Goal: Navigation & Orientation: Find specific page/section

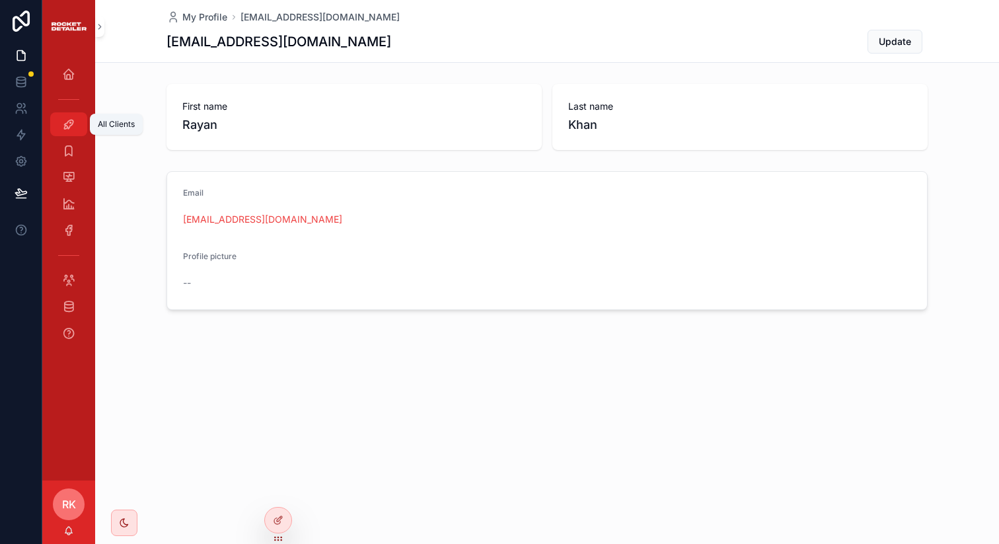
click at [68, 135] on link "All Clients" at bounding box center [68, 124] width 37 height 24
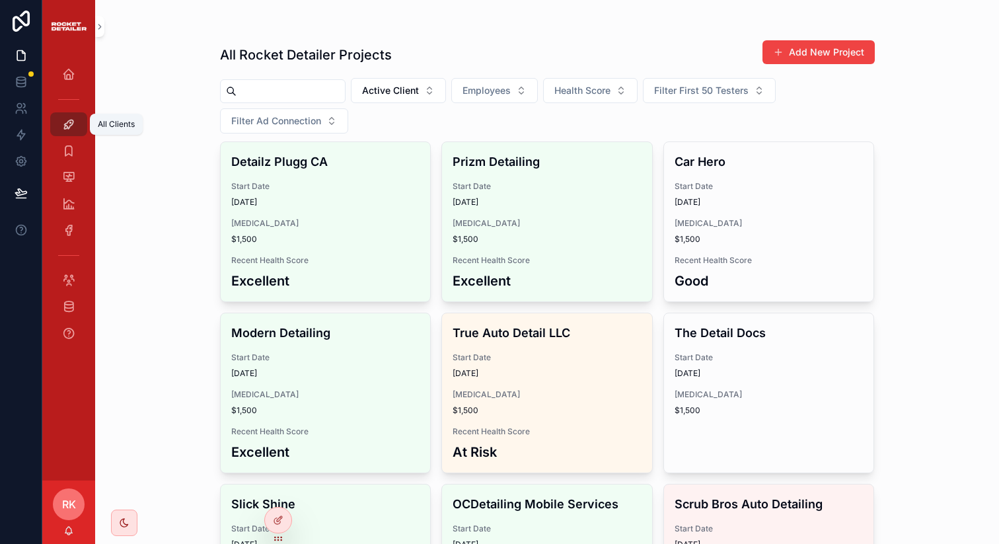
click at [63, 120] on icon "scrollable content" at bounding box center [68, 124] width 13 height 13
click at [74, 181] on icon "scrollable content" at bounding box center [68, 176] width 13 height 13
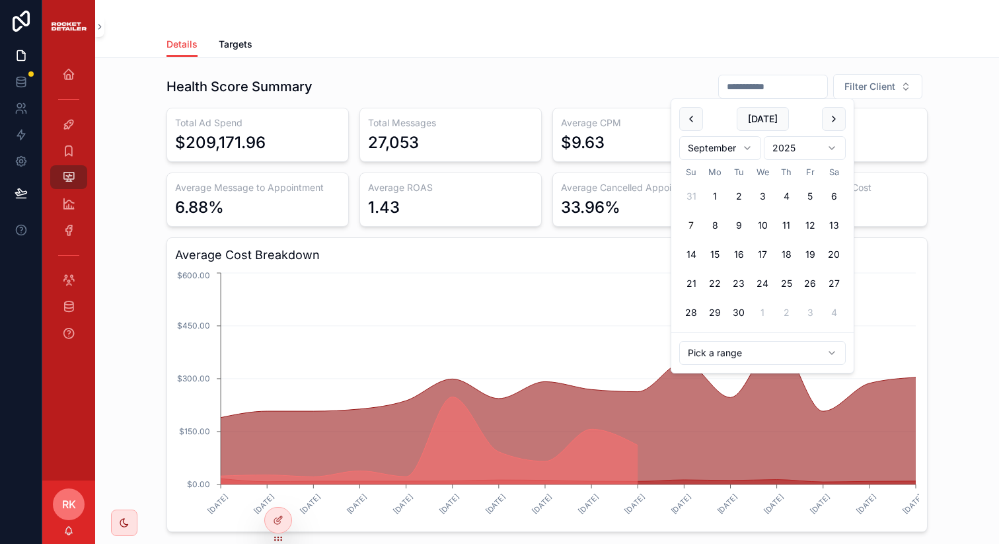
click at [787, 87] on input "scrollable content" at bounding box center [773, 86] width 108 height 19
click at [826, 192] on button "6" at bounding box center [834, 196] width 24 height 24
type input "**********"
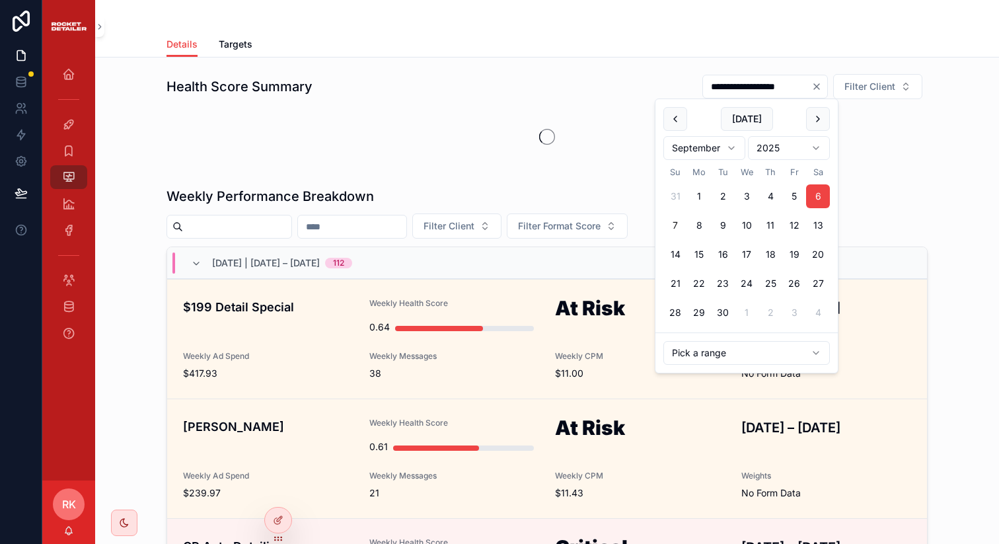
click at [615, 97] on div "**********" at bounding box center [547, 86] width 761 height 26
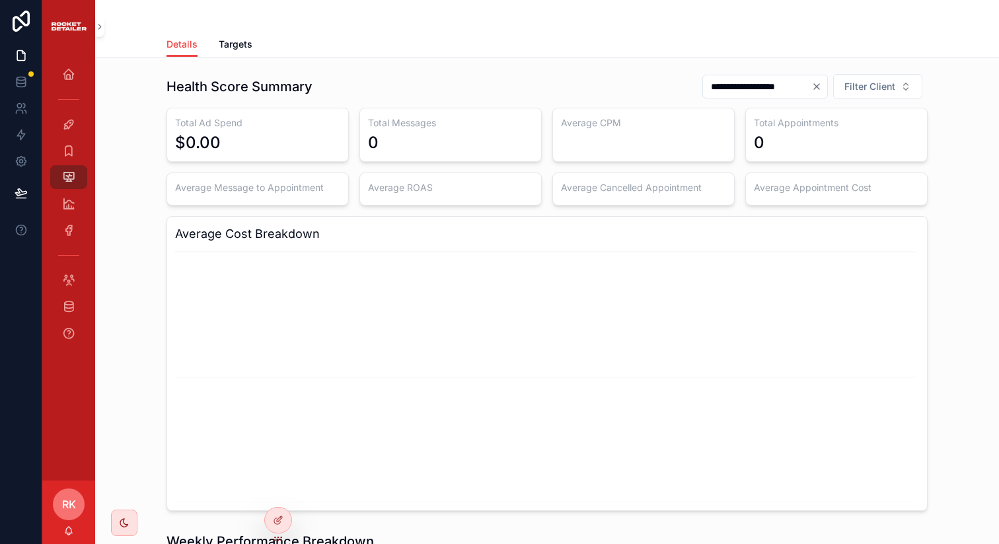
click at [603, 55] on div "Details Targets" at bounding box center [547, 44] width 761 height 25
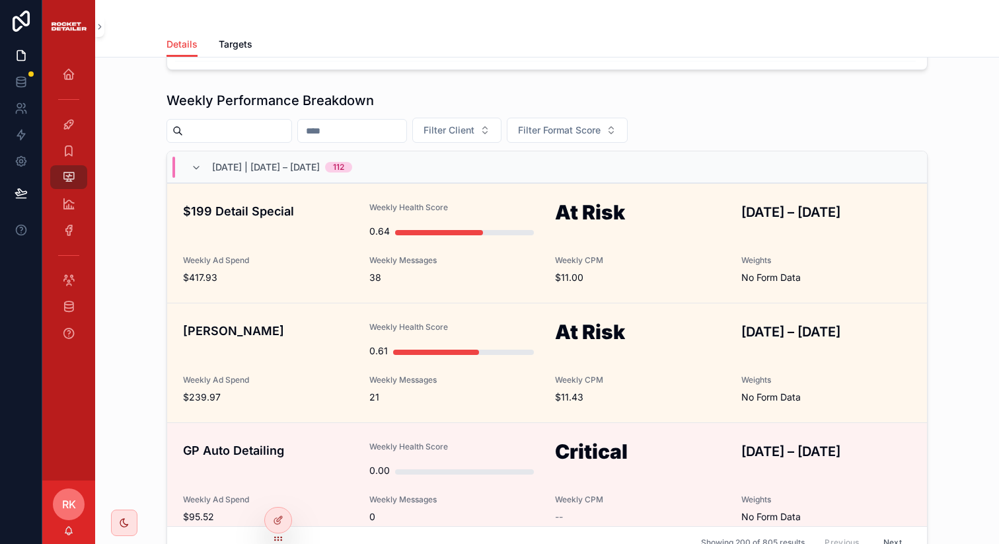
scroll to position [478, 0]
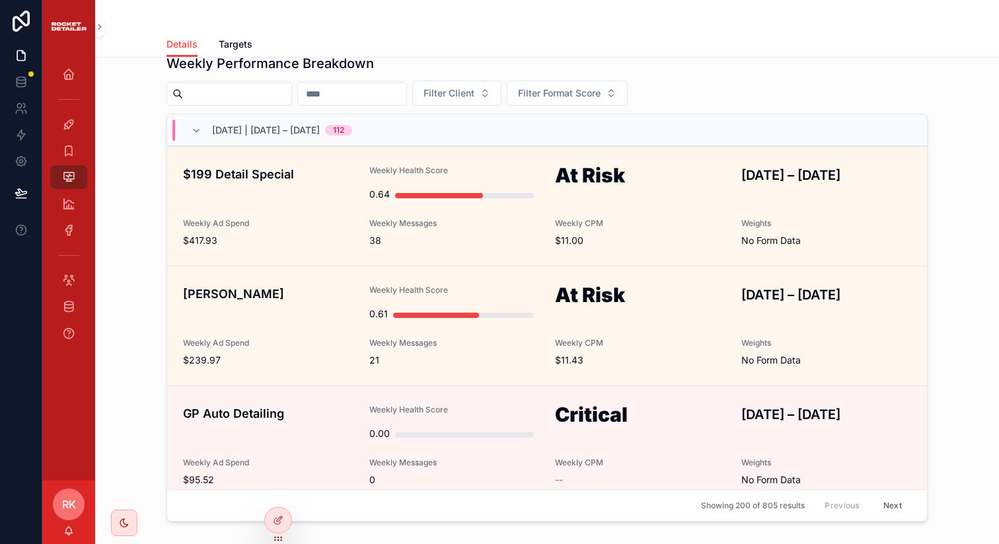
click at [61, 137] on div "All Tasks" at bounding box center [68, 150] width 53 height 26
click at [71, 157] on div "All Tasks" at bounding box center [68, 150] width 21 height 21
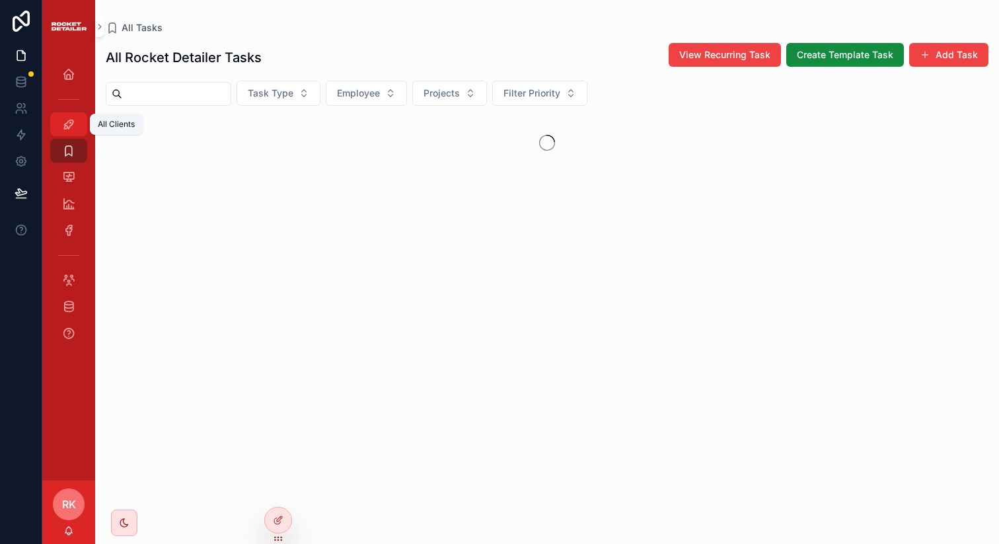
click at [71, 116] on div "All Clients" at bounding box center [68, 124] width 21 height 21
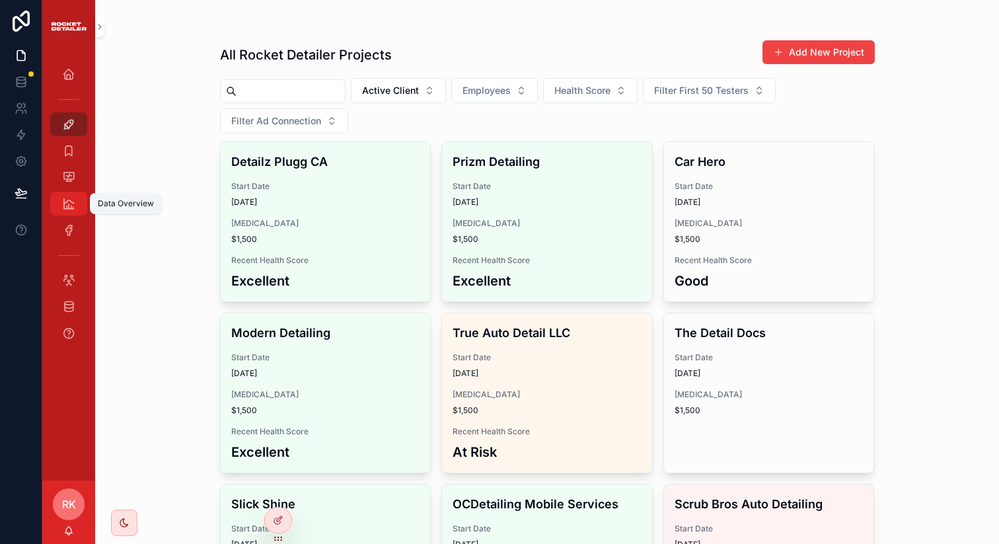
click at [67, 206] on icon "scrollable content" at bounding box center [68, 203] width 13 height 13
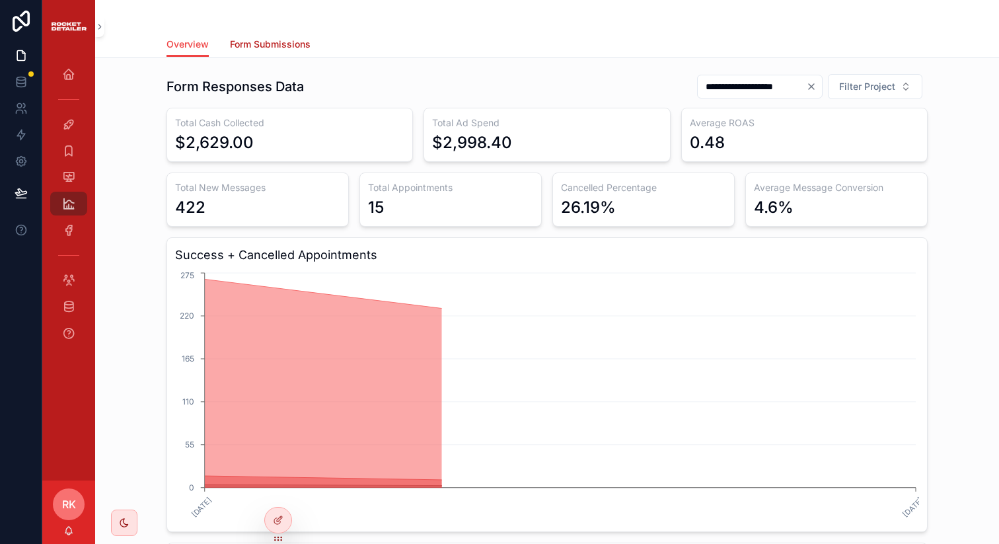
click at [258, 38] on span "Form Submissions" at bounding box center [270, 44] width 81 height 13
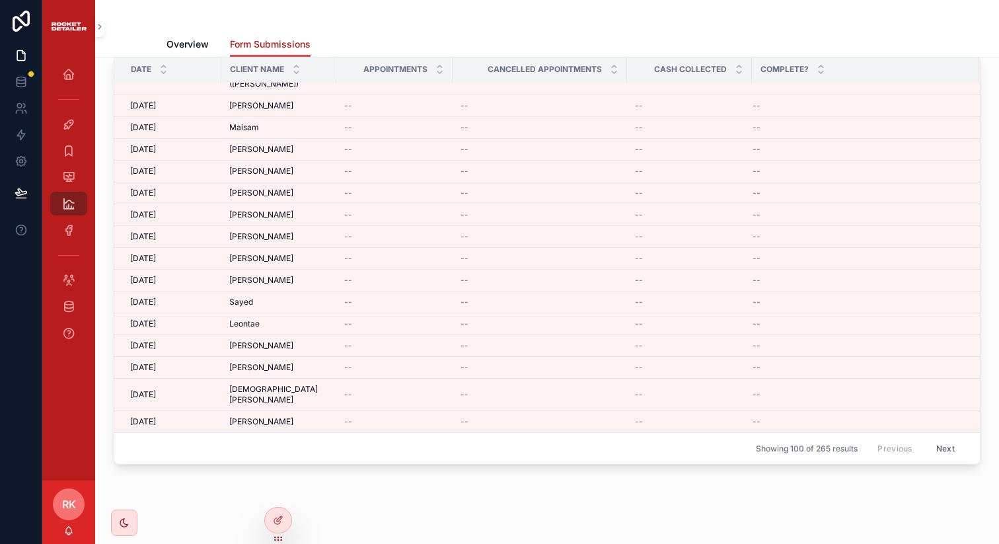
scroll to position [158, 0]
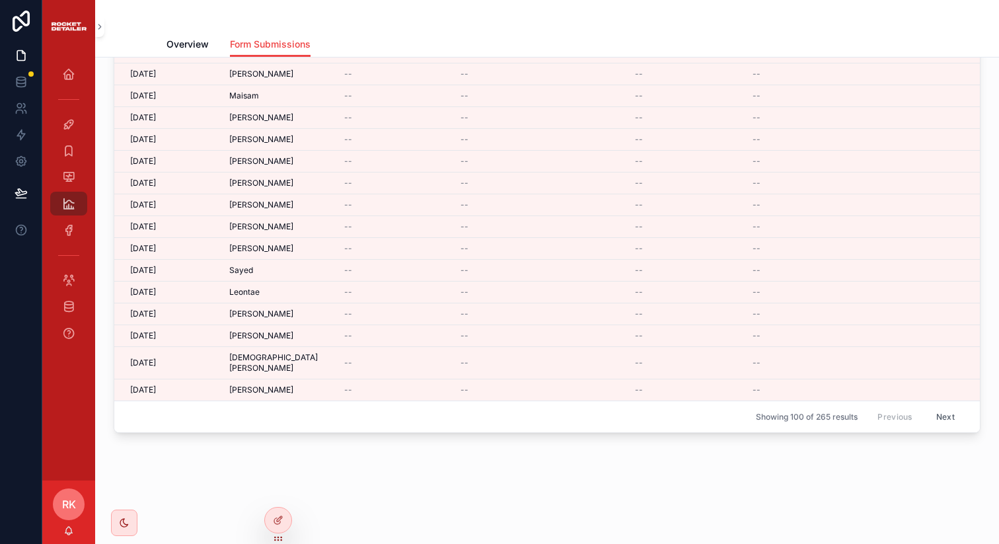
click at [927, 408] on button "Next" at bounding box center [945, 416] width 37 height 20
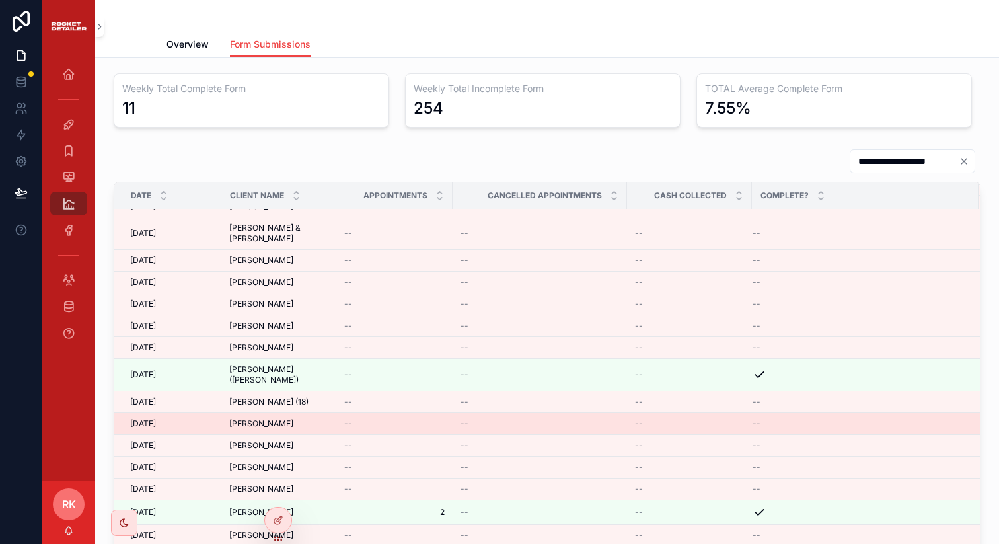
scroll to position [926, 0]
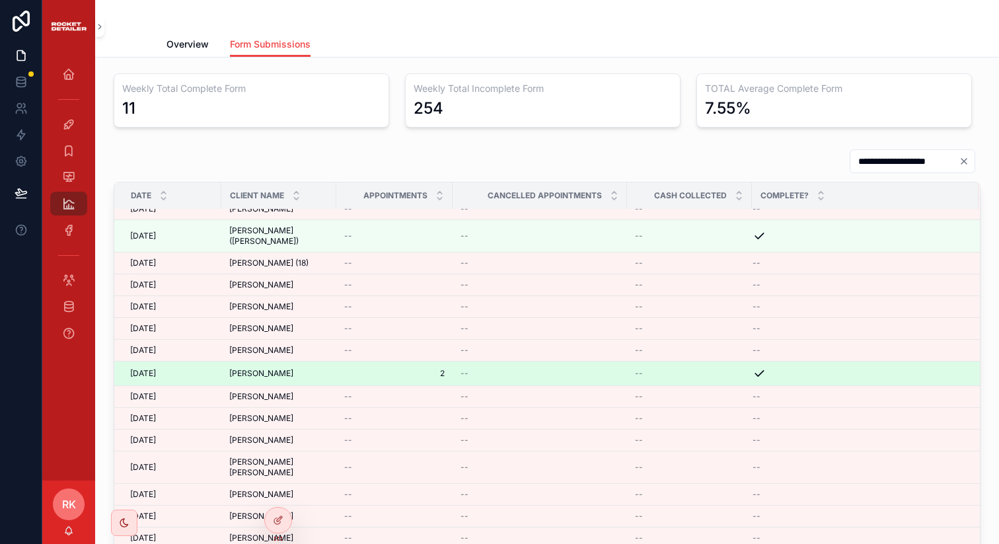
click at [256, 368] on span "[PERSON_NAME]" at bounding box center [261, 373] width 64 height 11
drag, startPoint x: 437, startPoint y: 351, endPoint x: 426, endPoint y: 351, distance: 11.9
click at [426, 361] on tr "[DATE] [DATE] [PERSON_NAME] [PERSON_NAME] 2 2 -- --" at bounding box center [547, 373] width 866 height 24
click at [426, 368] on span "2" at bounding box center [394, 373] width 100 height 11
drag, startPoint x: 438, startPoint y: 351, endPoint x: 412, endPoint y: 351, distance: 26.4
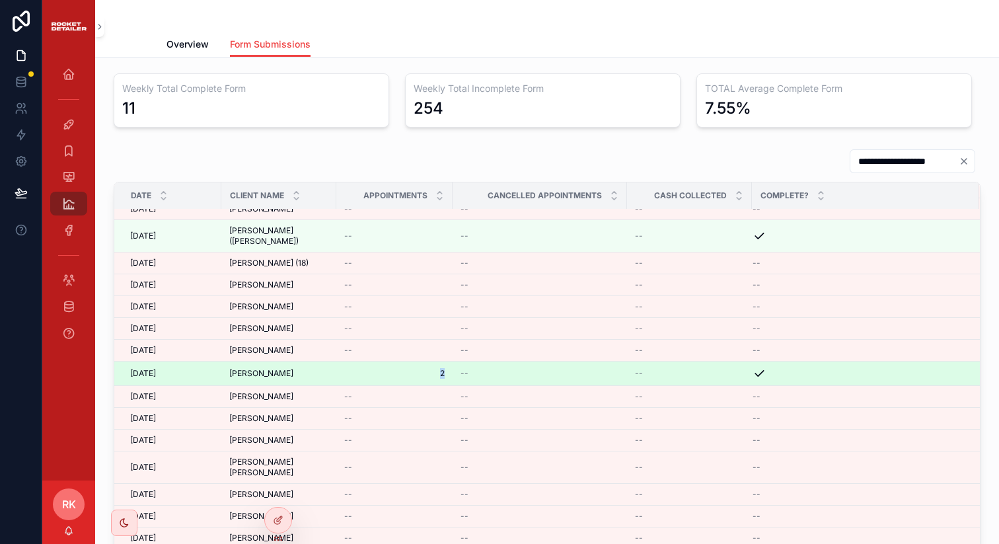
click at [412, 361] on td "2 2" at bounding box center [394, 373] width 116 height 24
click at [603, 368] on div "--" at bounding box center [540, 373] width 159 height 11
drag, startPoint x: 613, startPoint y: 357, endPoint x: 597, endPoint y: 357, distance: 15.2
click at [597, 361] on td "--" at bounding box center [540, 373] width 174 height 24
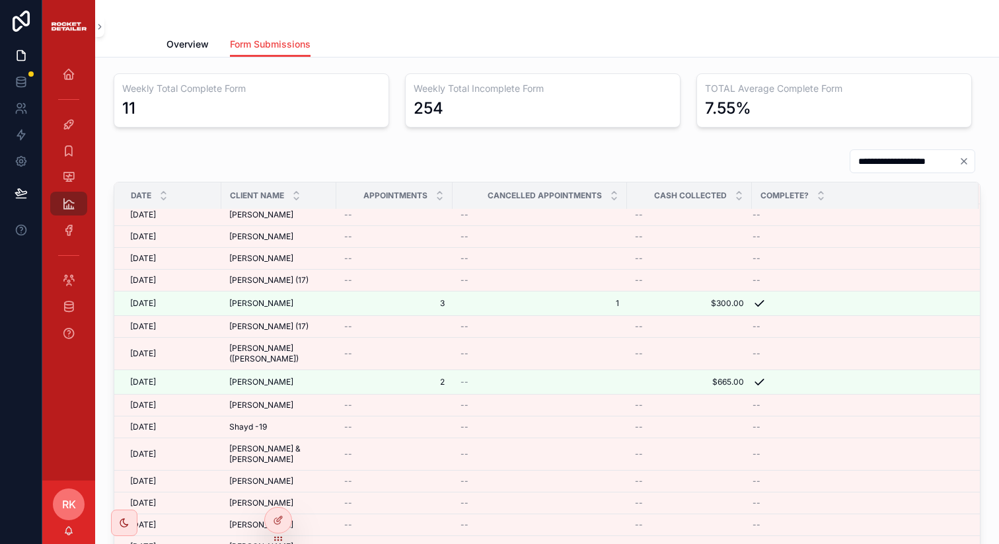
scroll to position [1870, 0]
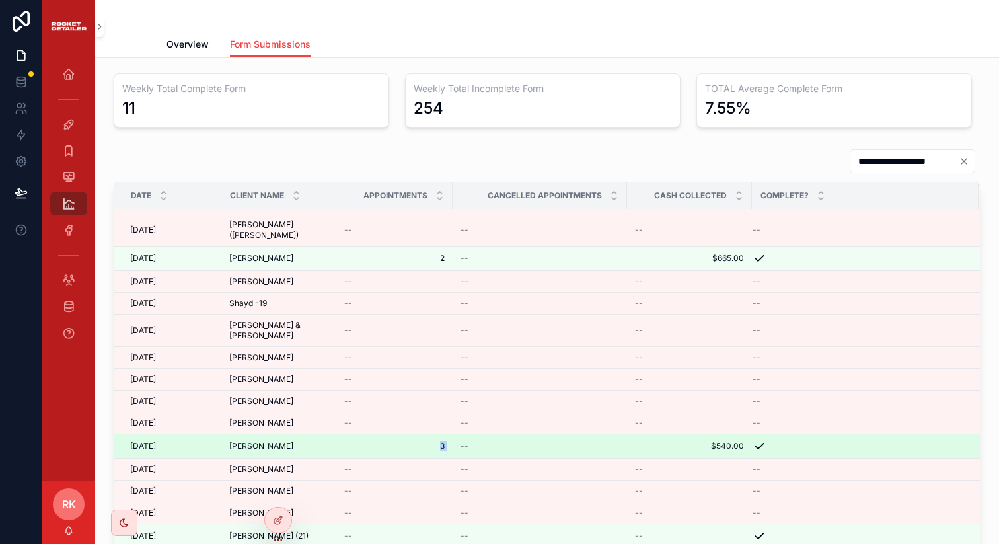
drag, startPoint x: 442, startPoint y: 433, endPoint x: 456, endPoint y: 433, distance: 13.9
click at [456, 434] on tr "[DATE] [DATE] [PERSON_NAME] [PERSON_NAME] 3 3 -- $540.00 $540.00" at bounding box center [547, 446] width 866 height 24
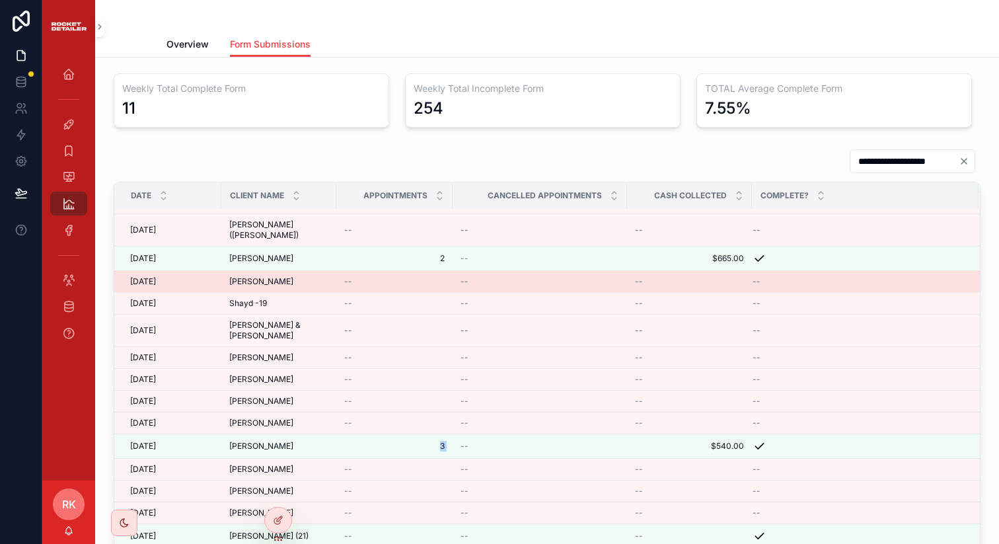
scroll to position [1846, 0]
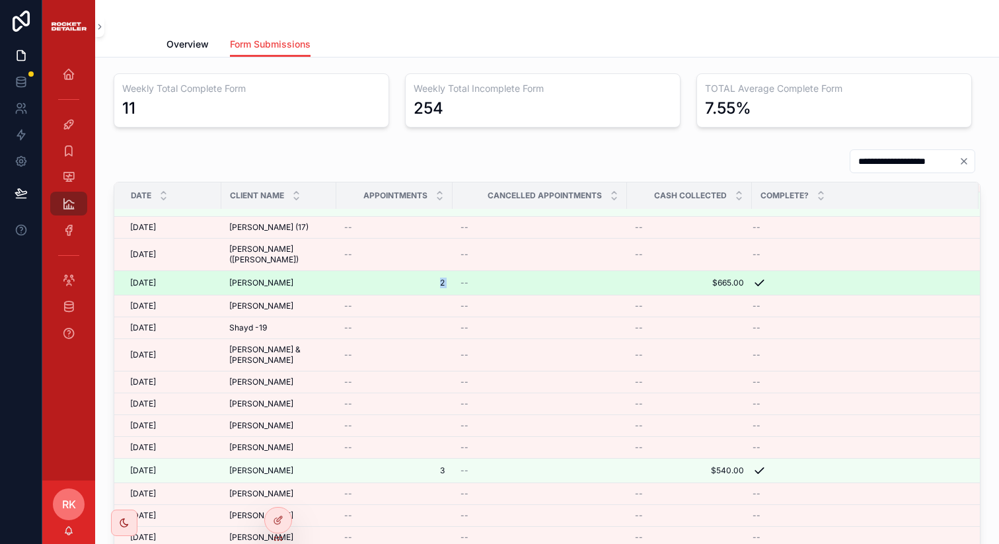
drag, startPoint x: 457, startPoint y: 281, endPoint x: 418, endPoint y: 281, distance: 39.6
click at [418, 281] on tr "[DATE] [DATE] [PERSON_NAME] [PERSON_NAME] 2 2 -- $665.00 $665.00" at bounding box center [547, 283] width 866 height 24
drag, startPoint x: 453, startPoint y: 281, endPoint x: 416, endPoint y: 281, distance: 37.0
click at [416, 281] on tr "[DATE] [DATE] [PERSON_NAME] [PERSON_NAME] 2 2 -- $665.00 $665.00" at bounding box center [547, 283] width 866 height 24
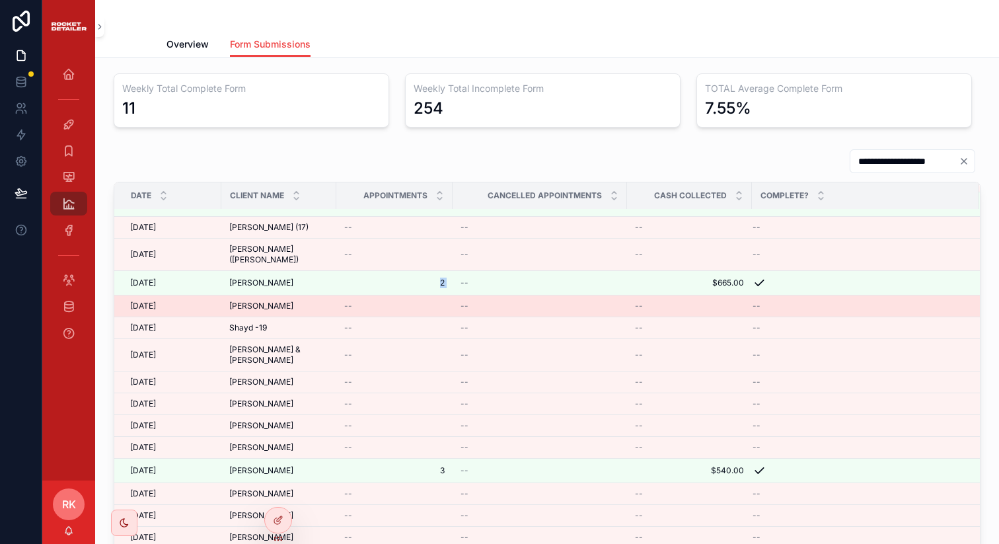
scroll to position [1815, 0]
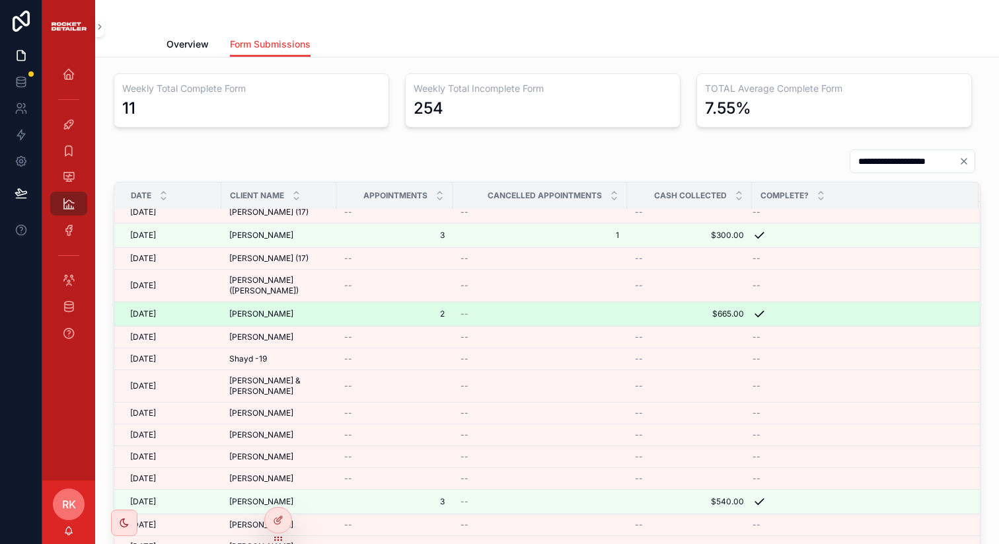
click at [528, 309] on div "--" at bounding box center [540, 314] width 159 height 11
drag, startPoint x: 449, startPoint y: 321, endPoint x: 437, endPoint y: 321, distance: 11.9
click at [437, 321] on td "2 2" at bounding box center [394, 314] width 116 height 24
drag, startPoint x: 722, startPoint y: 309, endPoint x: 658, endPoint y: 310, distance: 64.1
click at [658, 309] on span "$665.00" at bounding box center [689, 314] width 109 height 11
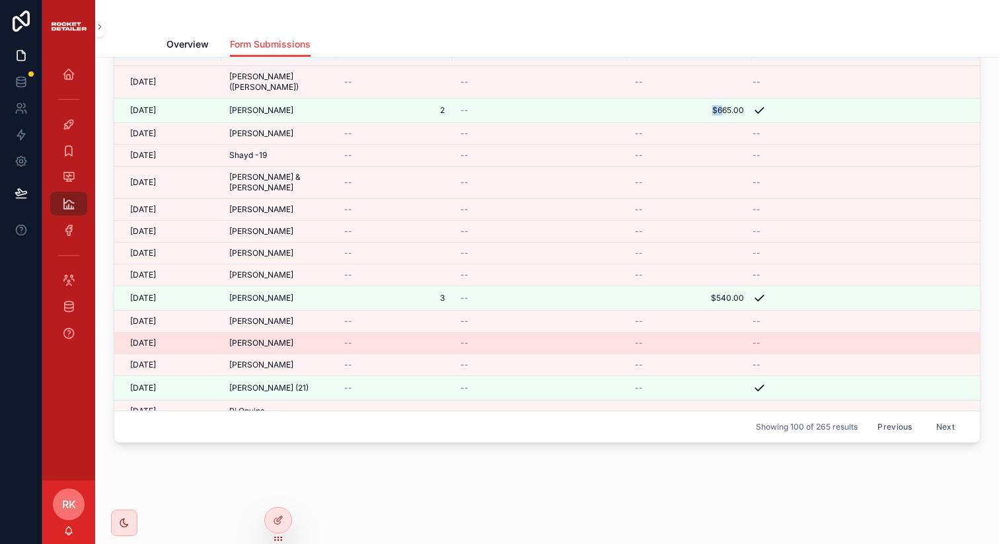
scroll to position [158, 0]
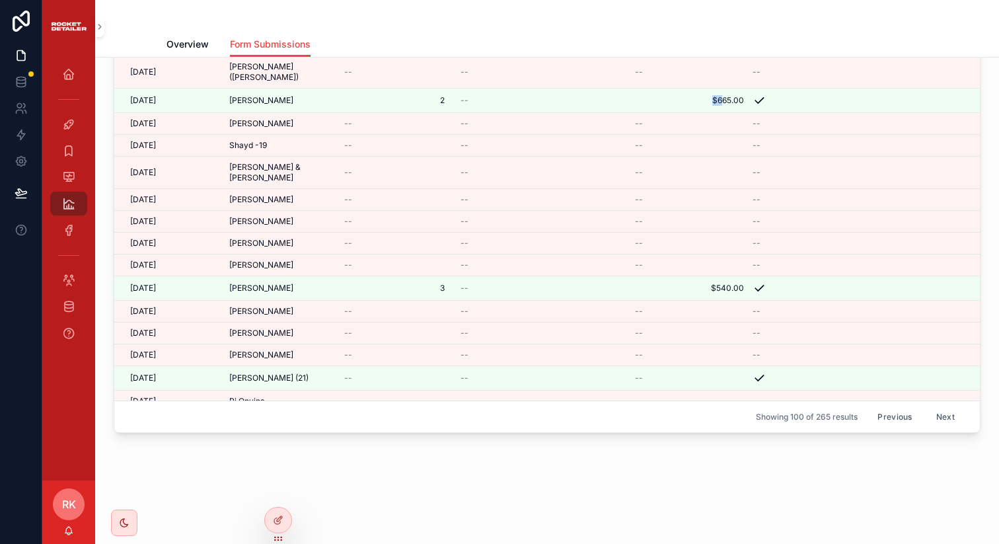
click at [927, 414] on button "Next" at bounding box center [945, 416] width 37 height 20
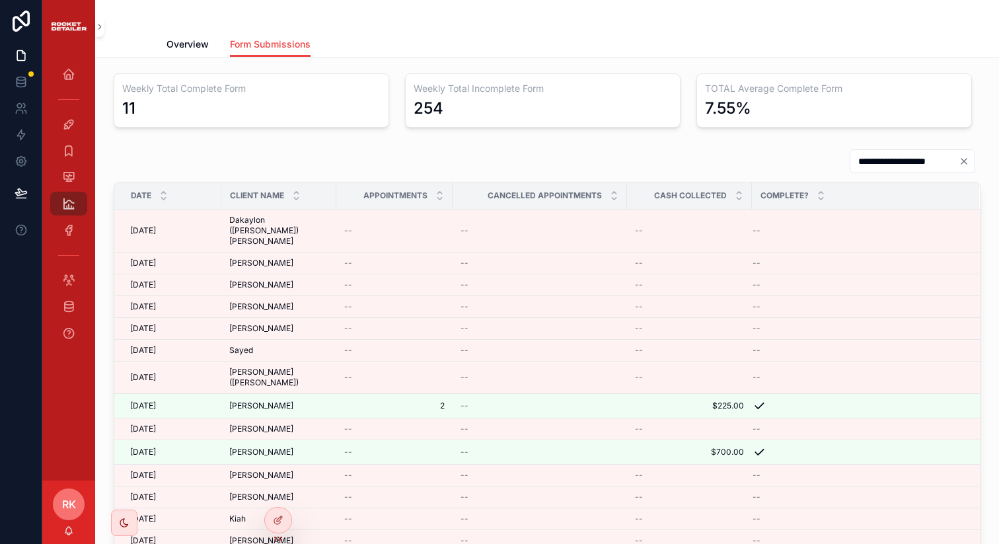
scroll to position [93, 0]
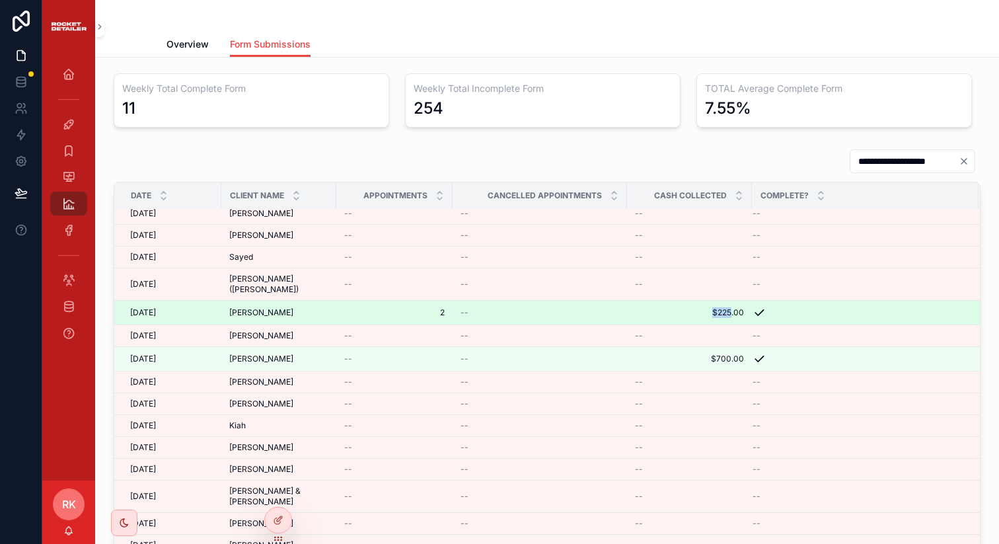
drag, startPoint x: 732, startPoint y: 284, endPoint x: 683, endPoint y: 284, distance: 49.6
click at [688, 307] on span "$225.00" at bounding box center [689, 312] width 109 height 11
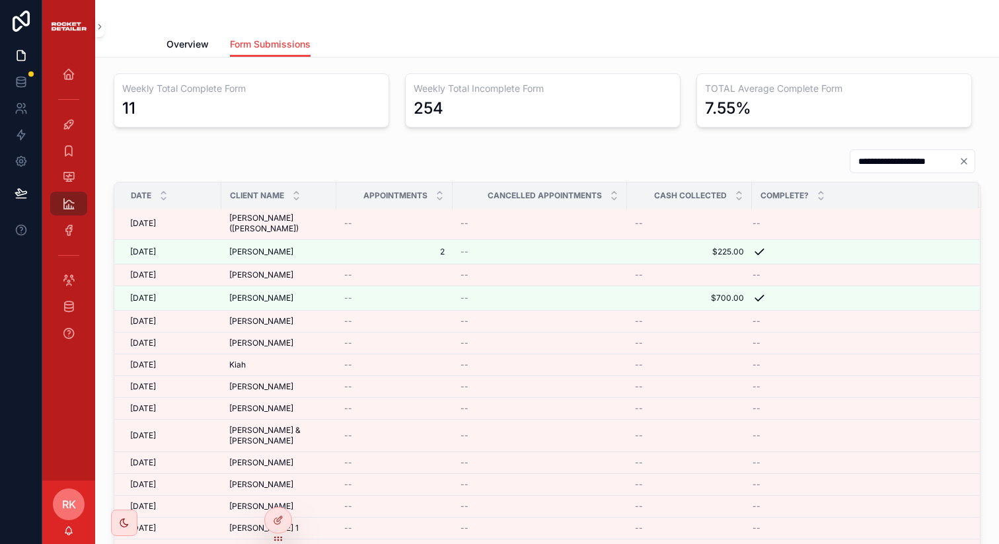
scroll to position [0, 0]
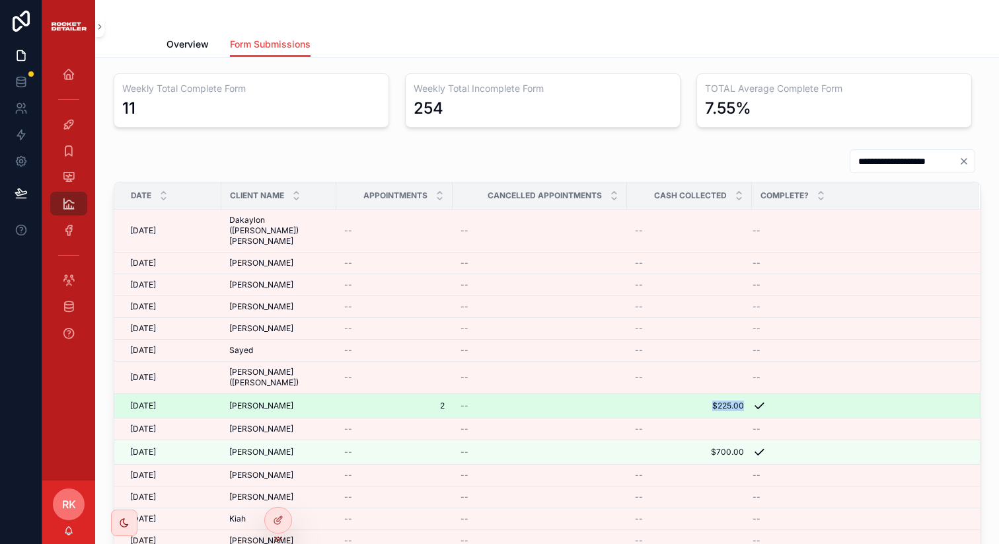
drag, startPoint x: 750, startPoint y: 371, endPoint x: 694, endPoint y: 371, distance: 56.2
click at [694, 394] on td "$225.00 $225.00" at bounding box center [689, 406] width 125 height 24
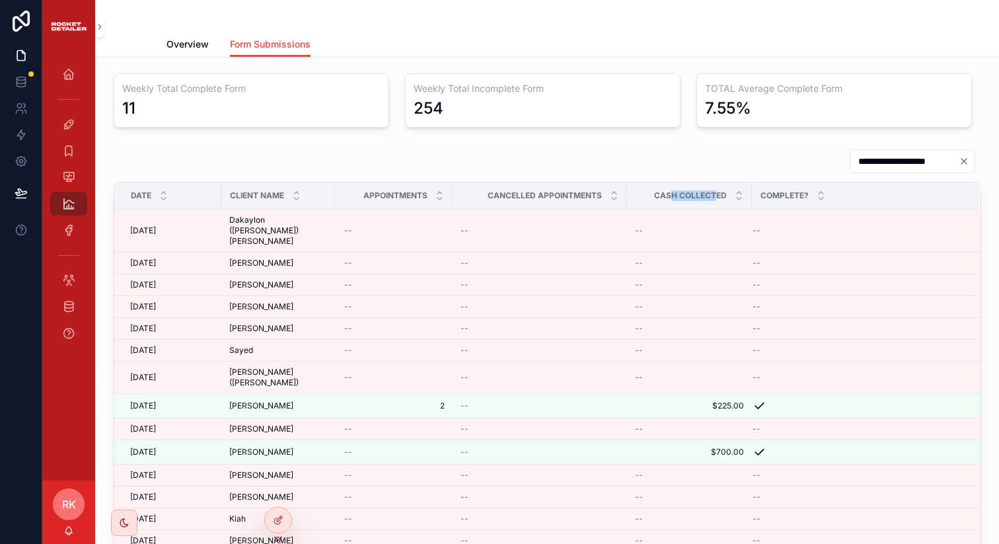
click at [671, 194] on span "Cash Collected" at bounding box center [690, 195] width 73 height 11
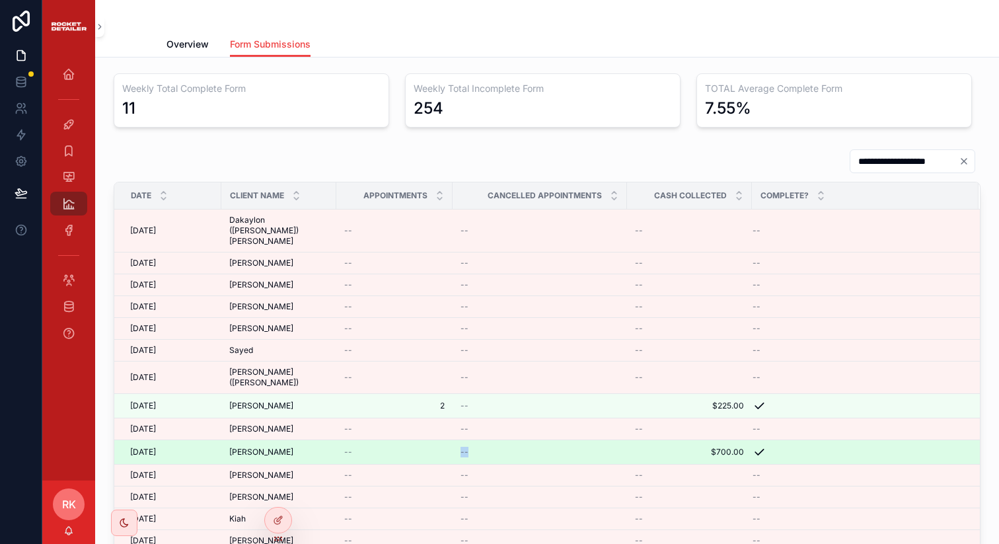
drag, startPoint x: 463, startPoint y: 420, endPoint x: 437, endPoint y: 420, distance: 25.8
click at [439, 440] on tr "[DATE] [DATE] [PERSON_NAME] [PERSON_NAME] -- -- $700.00 $700.00" at bounding box center [547, 452] width 866 height 24
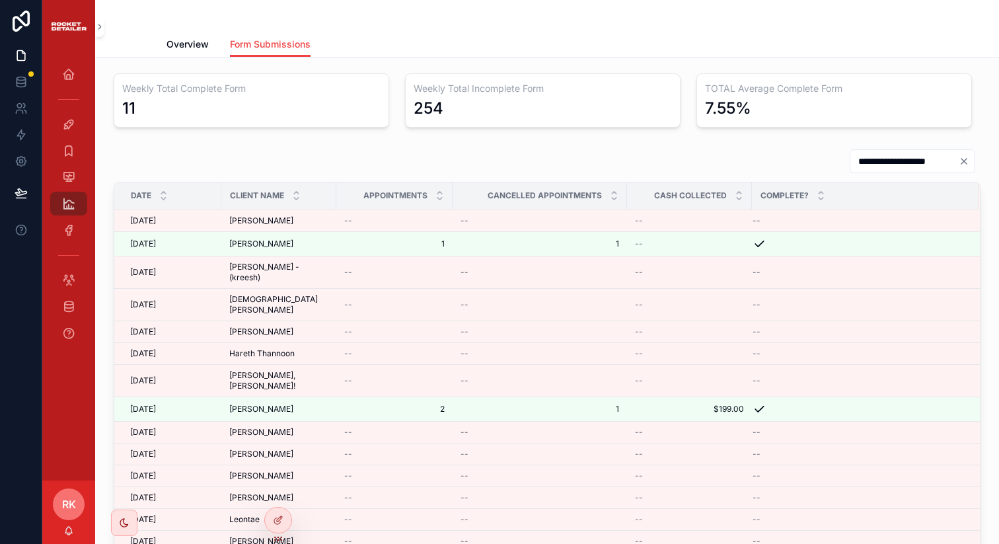
scroll to position [233, 0]
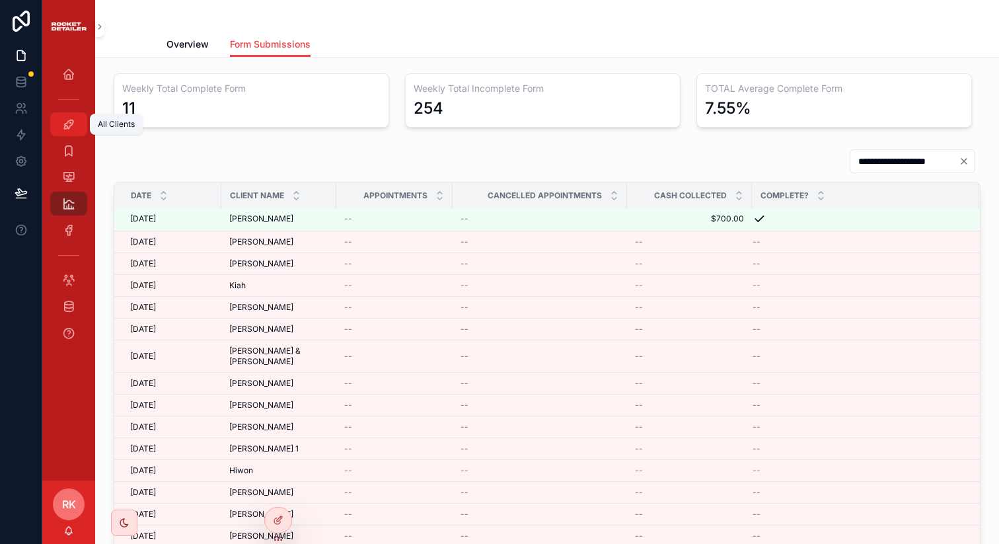
click at [76, 116] on div "All Clients" at bounding box center [68, 124] width 21 height 21
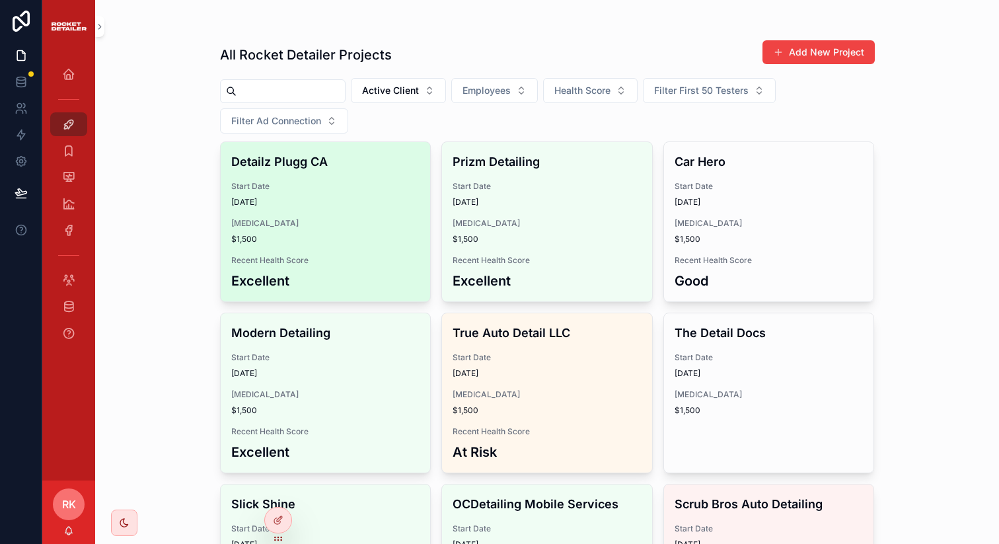
click at [311, 235] on span "$1,500" at bounding box center [325, 239] width 189 height 11
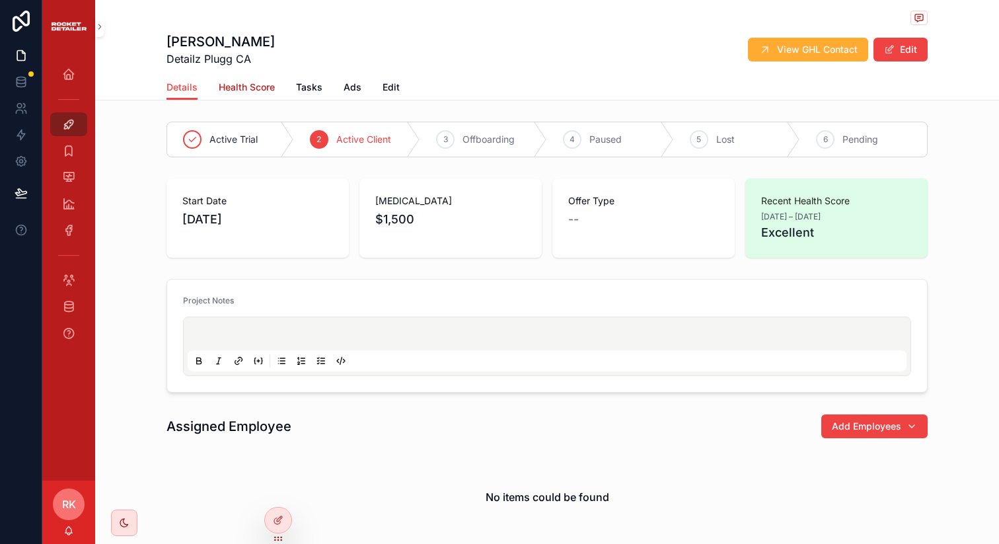
click at [231, 89] on span "Health Score" at bounding box center [247, 87] width 56 height 13
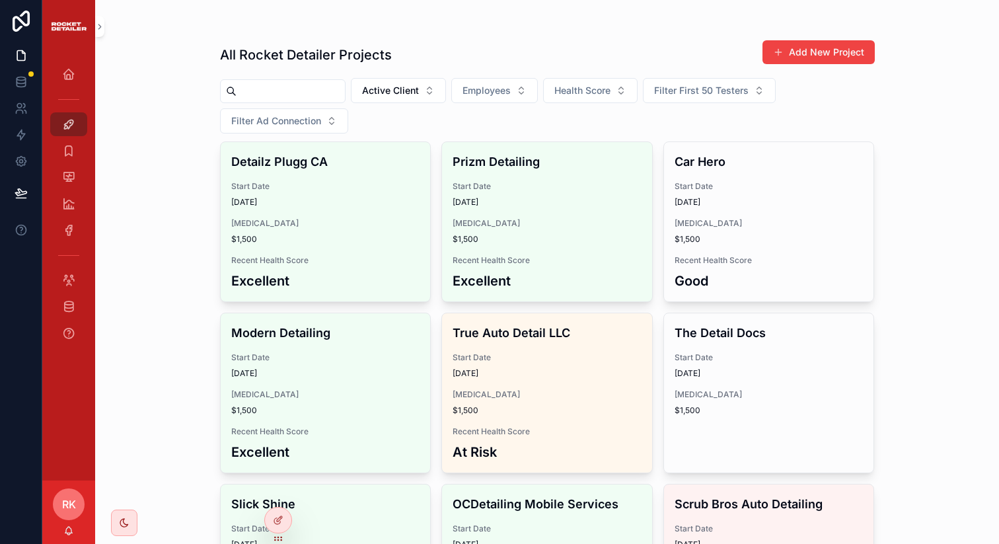
click at [336, 91] on input "scrollable content" at bounding box center [291, 91] width 108 height 19
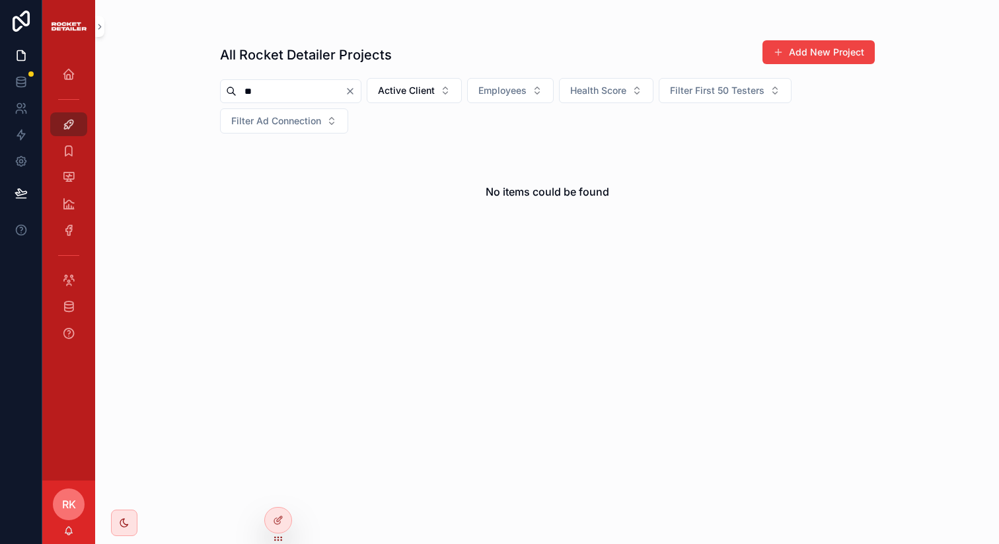
type input "*"
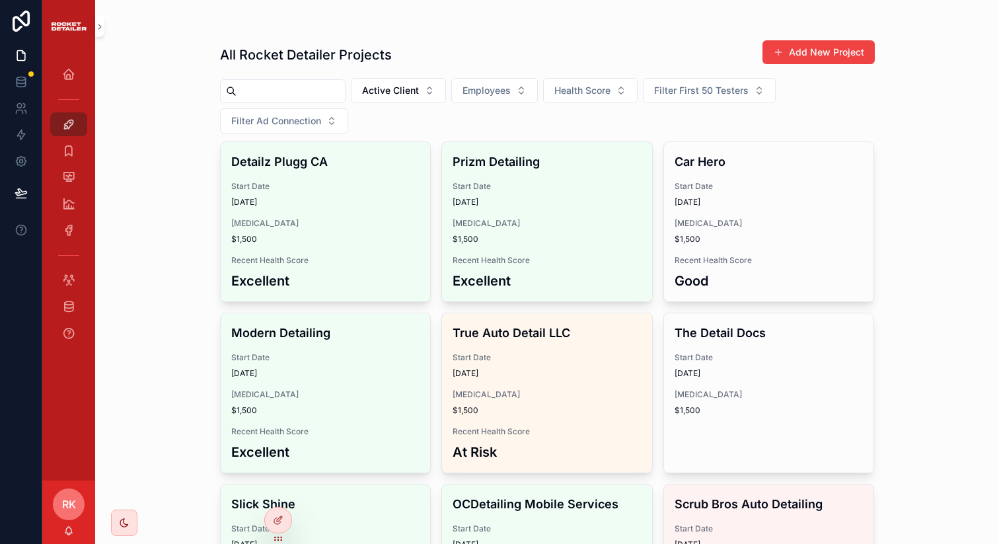
click at [200, 217] on div "All Rocket Detailer Projects Add New Project Active Client Employees Health Sco…" at bounding box center [547, 272] width 904 height 544
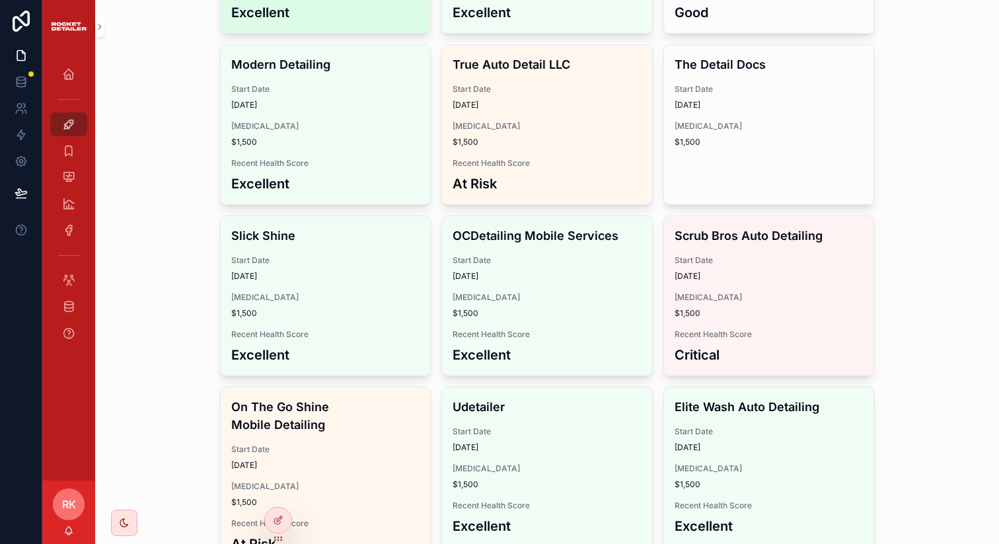
scroll to position [255, 0]
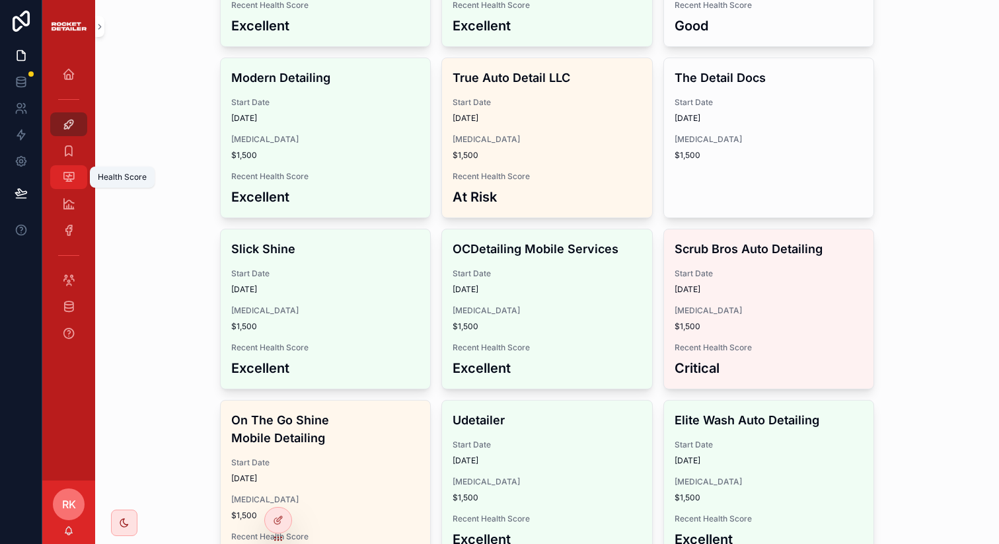
click at [66, 175] on icon "scrollable content" at bounding box center [68, 176] width 13 height 13
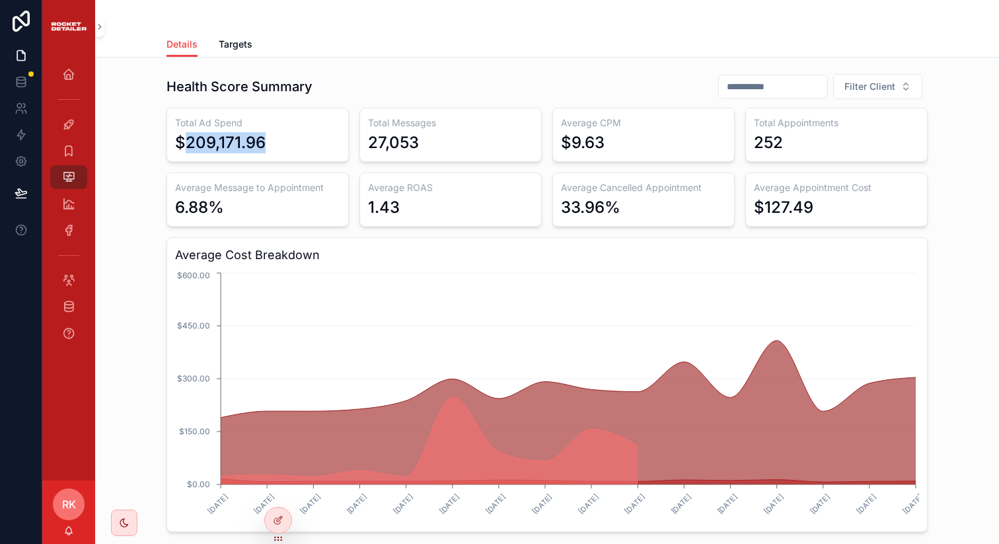
drag, startPoint x: 268, startPoint y: 139, endPoint x: 165, endPoint y: 139, distance: 103.1
click at [167, 139] on div "Total Ad Spend $209,171.96" at bounding box center [258, 135] width 182 height 54
click at [298, 153] on div "Total Ad Spend $209,171.96" at bounding box center [258, 135] width 182 height 54
drag, startPoint x: 423, startPoint y: 142, endPoint x: 345, endPoint y: 142, distance: 78.0
click at [345, 142] on div "Total Ad Spend $209,171.96 Total Messages 27,053 Average CPM $9.63 Total Appoin…" at bounding box center [547, 320] width 761 height 424
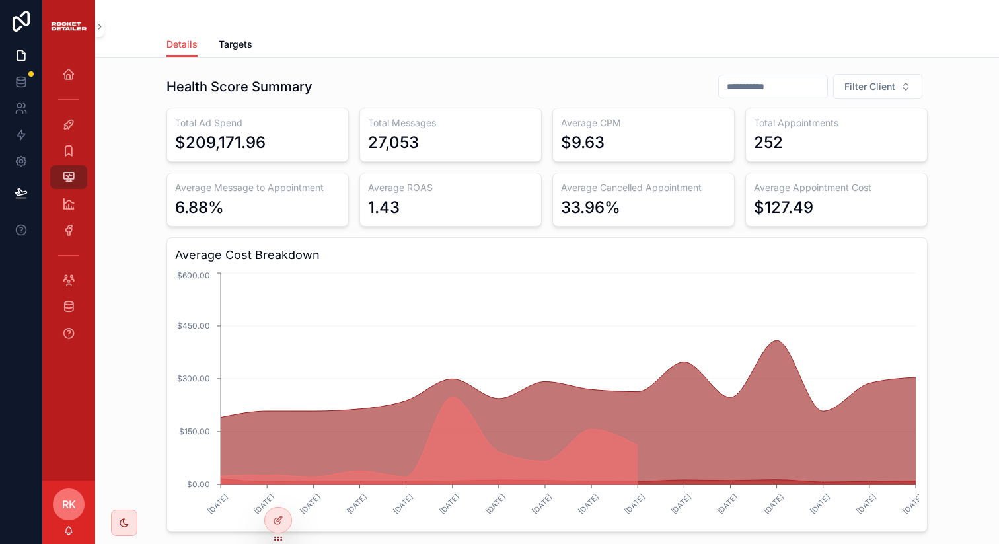
click at [304, 203] on div "6.88%" at bounding box center [257, 207] width 165 height 21
click at [75, 120] on div "All Clients" at bounding box center [68, 124] width 21 height 21
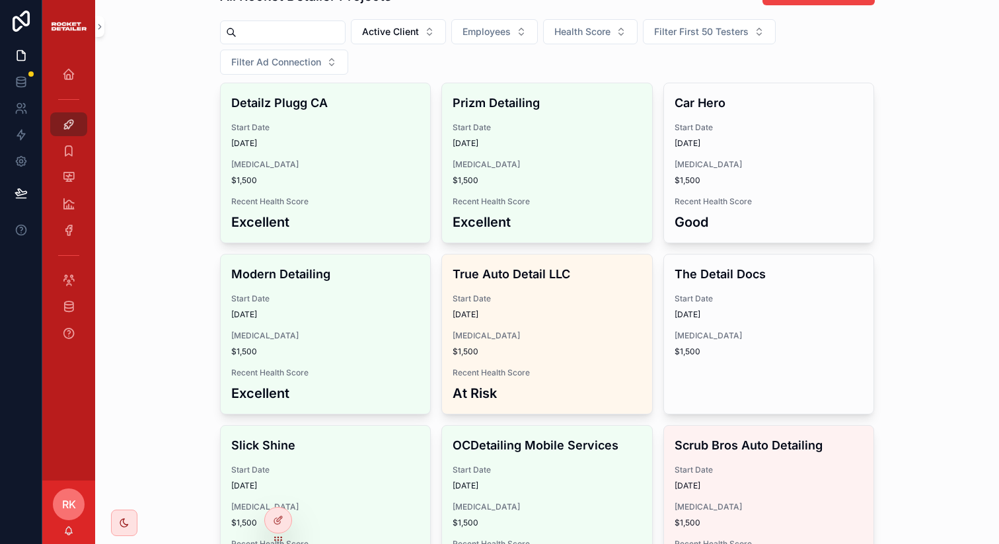
scroll to position [58, 0]
